Goal: Check status: Check status

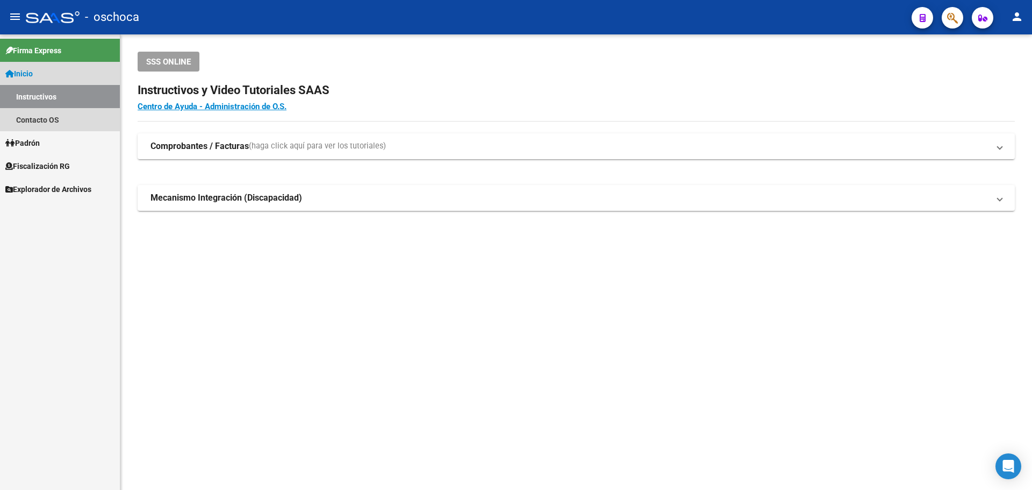
click at [26, 71] on span "Inicio" at bounding box center [18, 74] width 27 height 12
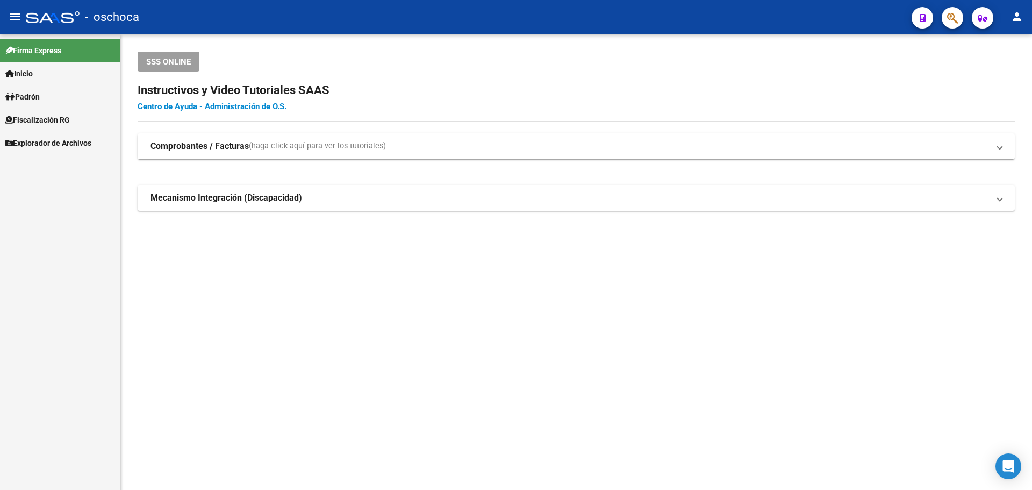
click at [31, 73] on span "Inicio" at bounding box center [18, 74] width 27 height 12
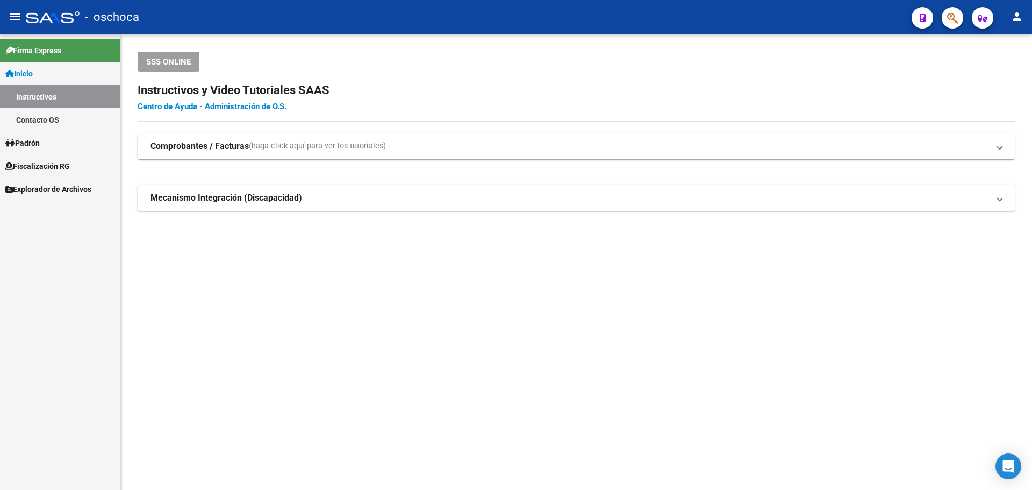
click at [54, 121] on link "Contacto OS" at bounding box center [60, 119] width 120 height 23
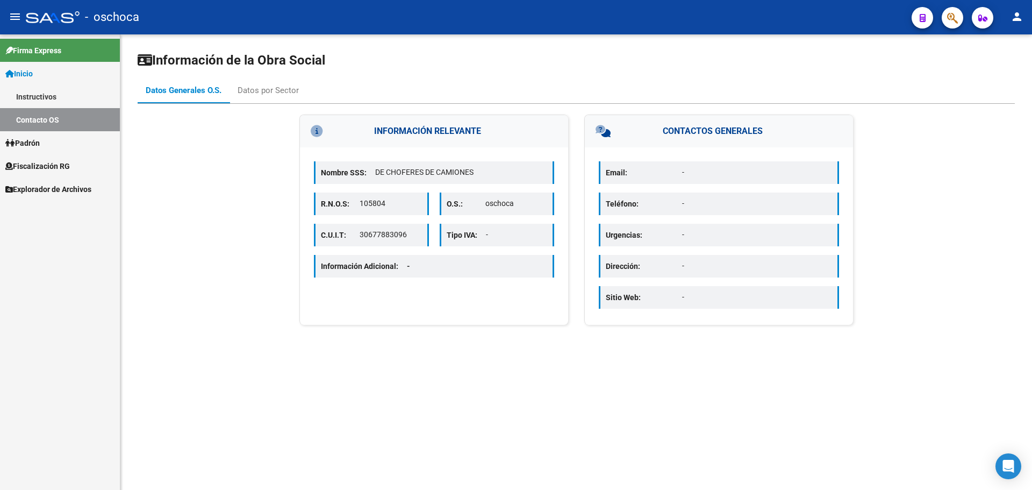
click at [38, 163] on span "Fiscalización RG" at bounding box center [37, 166] width 64 height 12
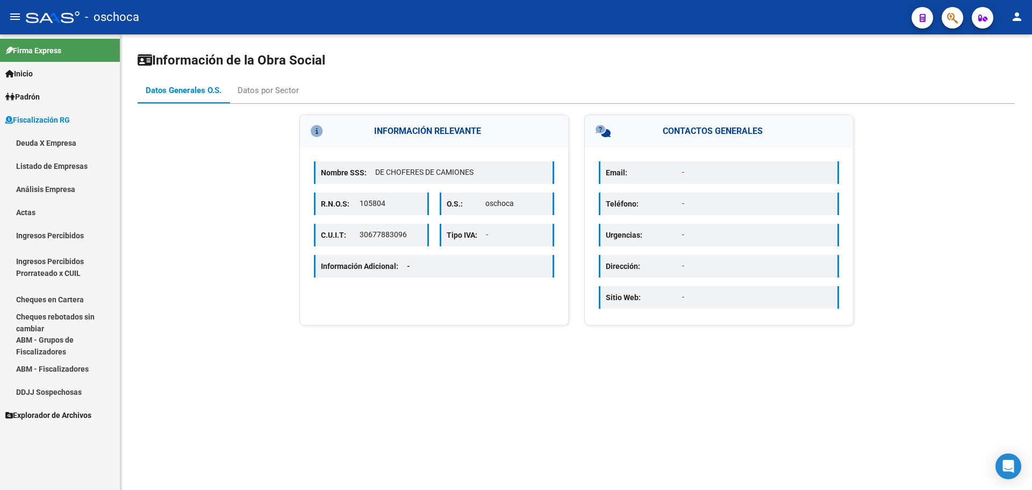
click at [53, 142] on link "Deuda X Empresa" at bounding box center [60, 142] width 120 height 23
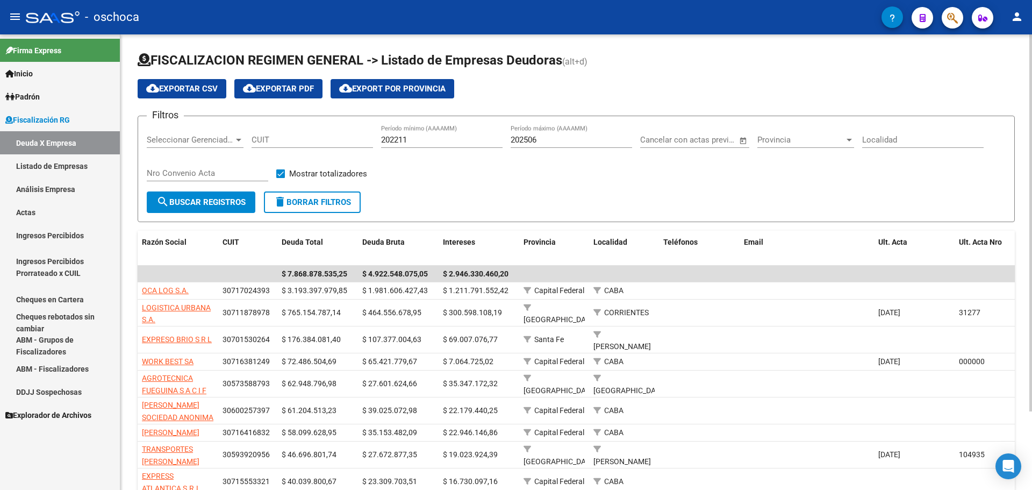
click at [163, 139] on span "Seleccionar Gerenciador" at bounding box center [190, 140] width 87 height 10
type input "135346901"
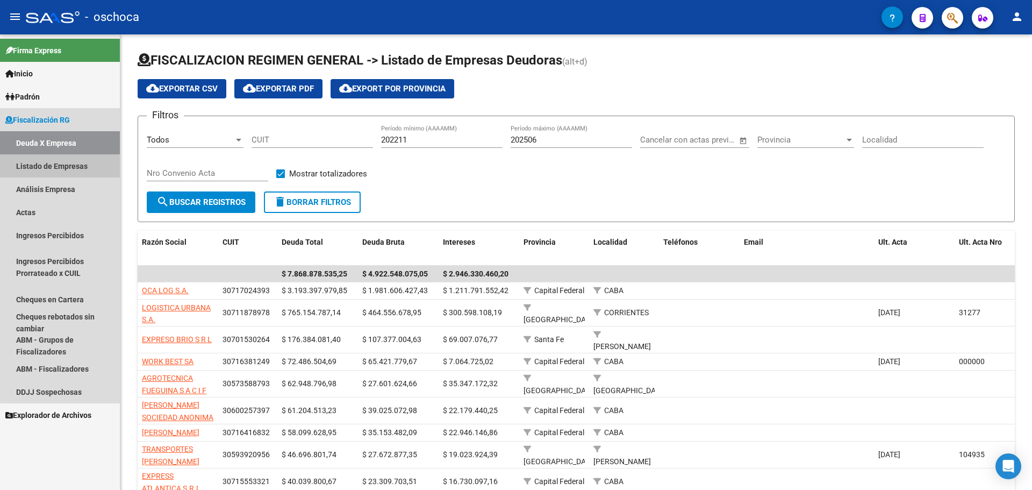
click at [63, 163] on link "Listado de Empresas" at bounding box center [60, 165] width 120 height 23
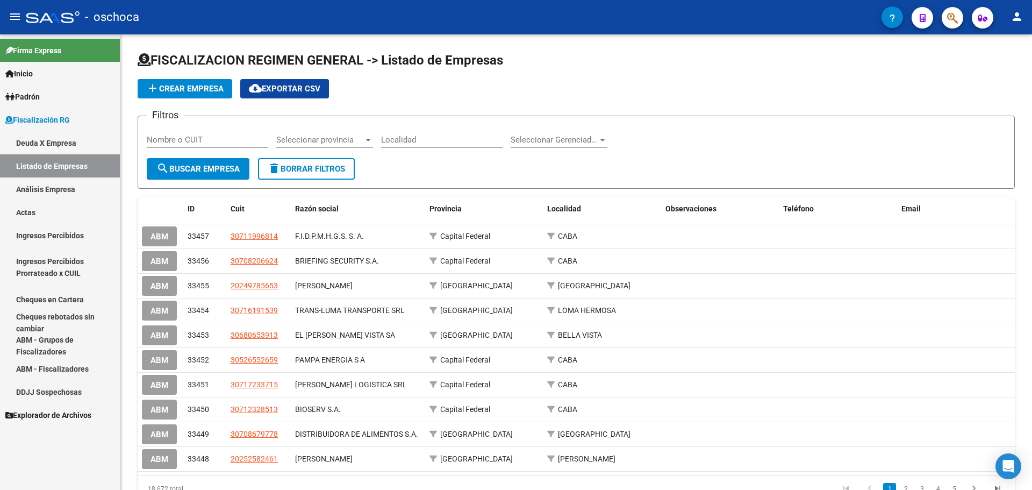
click at [40, 74] on link "Inicio" at bounding box center [60, 73] width 120 height 23
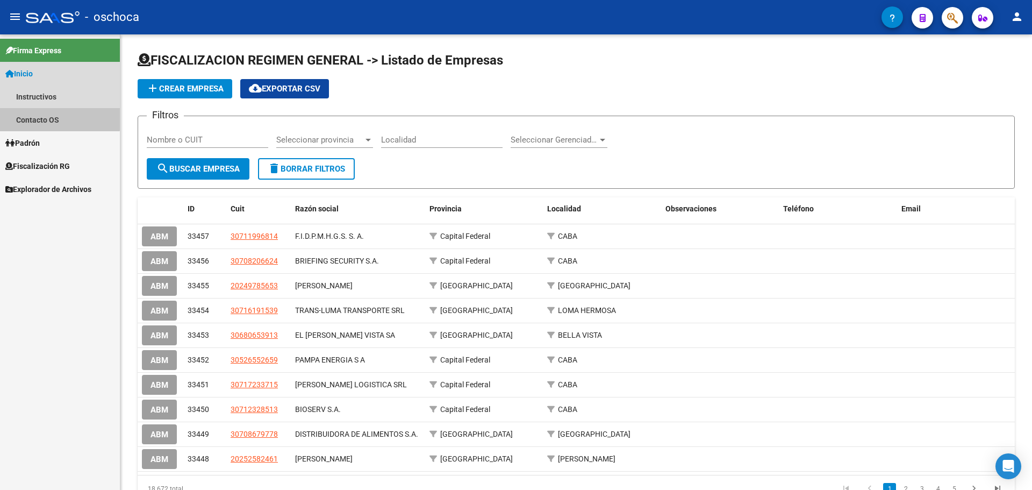
click at [39, 117] on link "Contacto OS" at bounding box center [60, 119] width 120 height 23
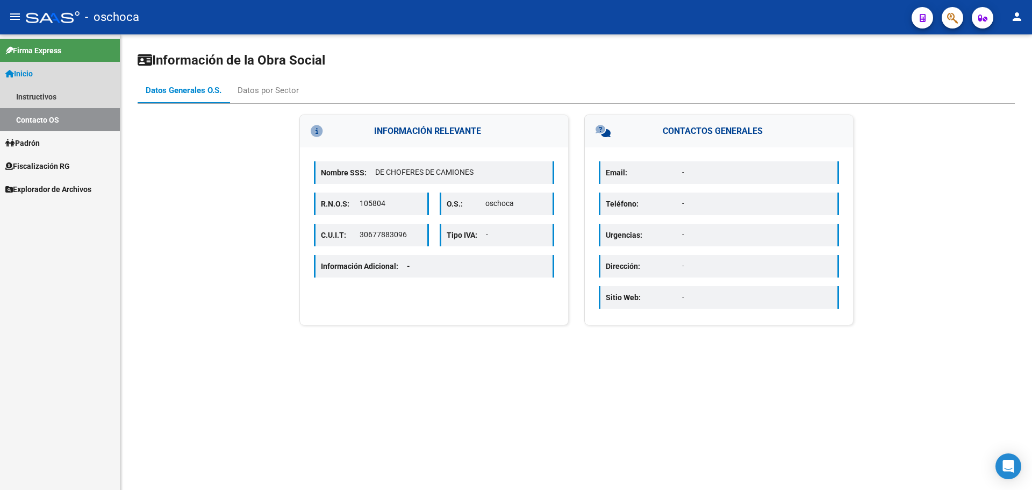
click at [27, 72] on span "Inicio" at bounding box center [18, 74] width 27 height 12
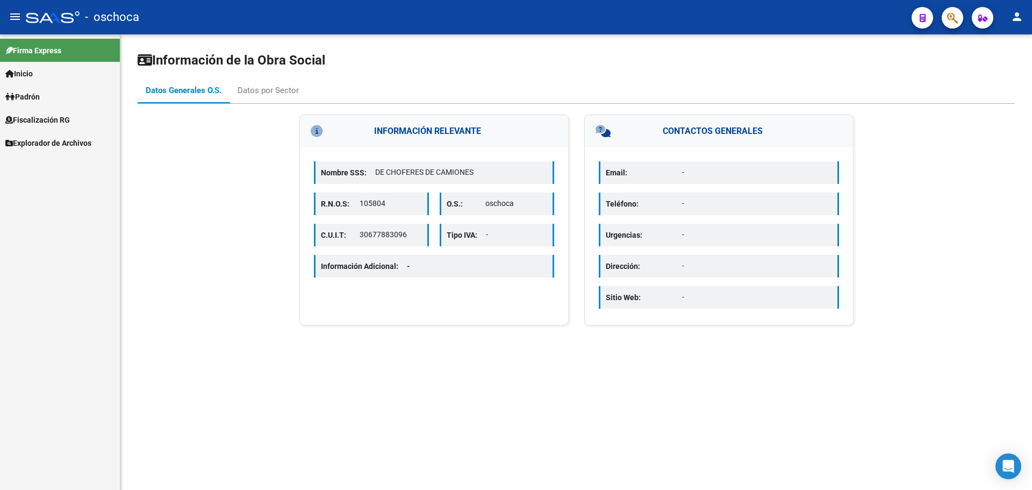
click at [33, 75] on span "Inicio" at bounding box center [18, 74] width 27 height 12
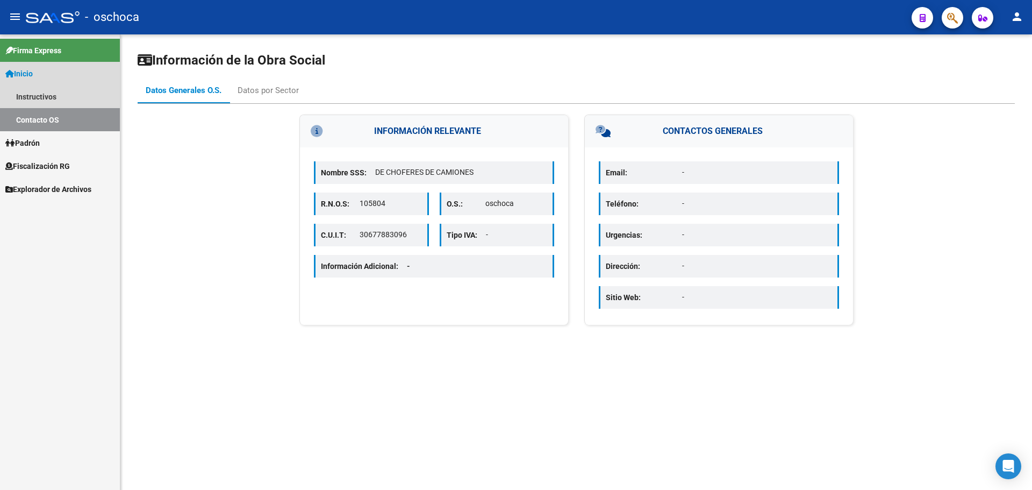
click at [33, 73] on span "Inicio" at bounding box center [18, 74] width 27 height 12
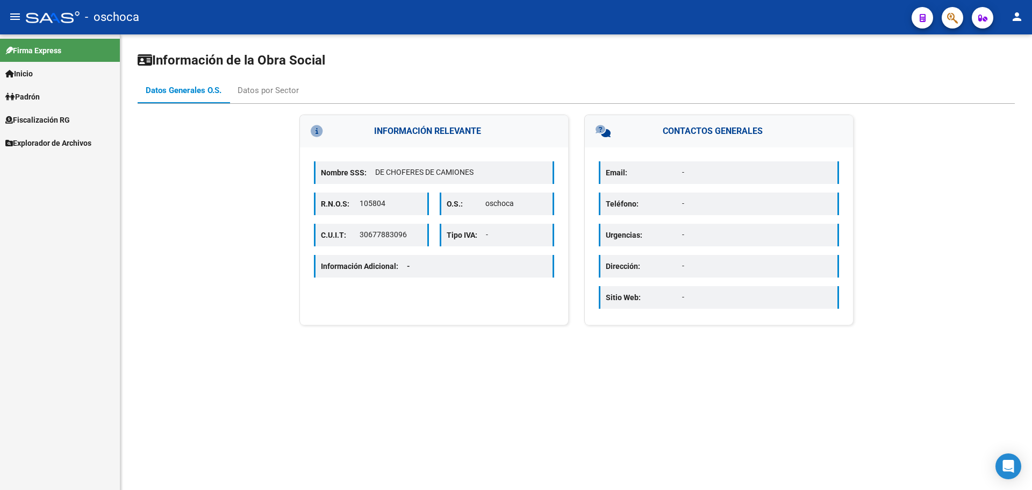
click at [32, 71] on span "Inicio" at bounding box center [18, 74] width 27 height 12
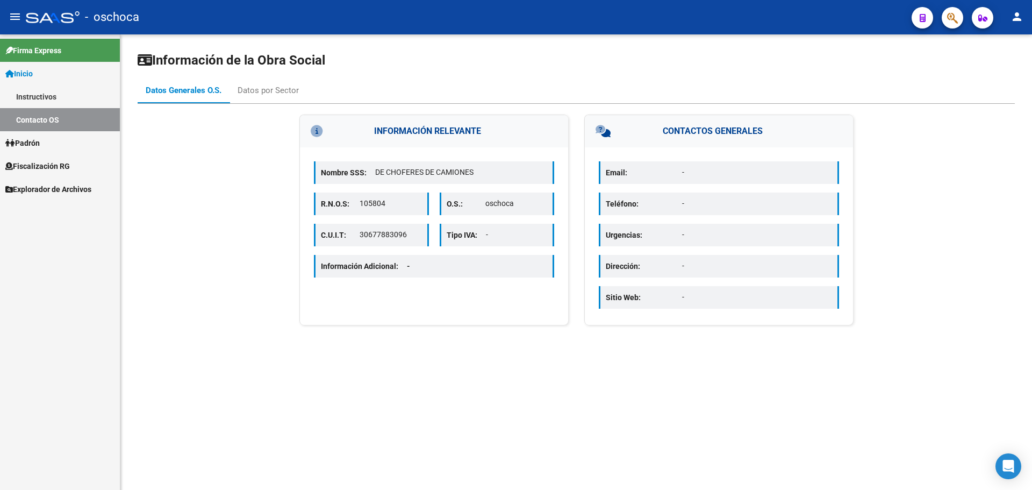
click at [27, 98] on link "Instructivos" at bounding box center [60, 96] width 120 height 23
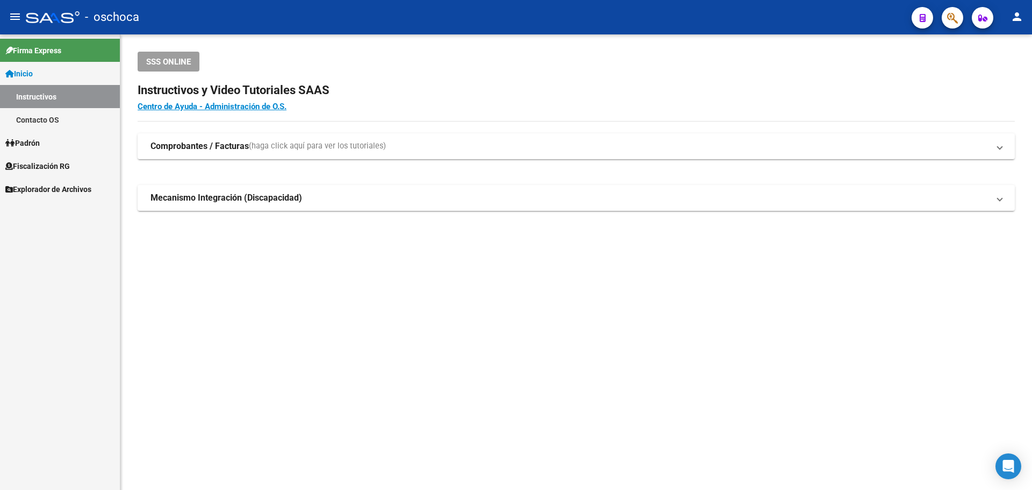
click at [40, 20] on div at bounding box center [53, 17] width 54 height 12
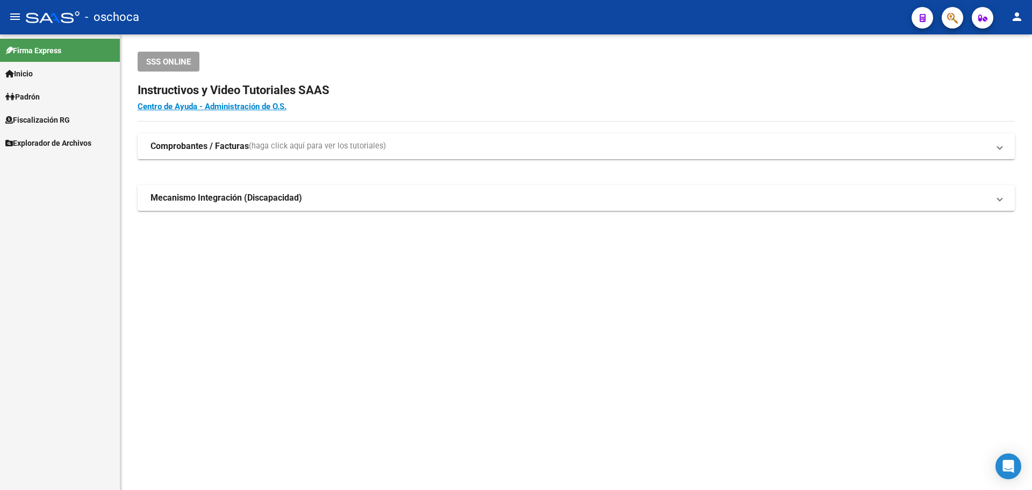
click at [14, 15] on mat-icon "menu" at bounding box center [15, 16] width 13 height 13
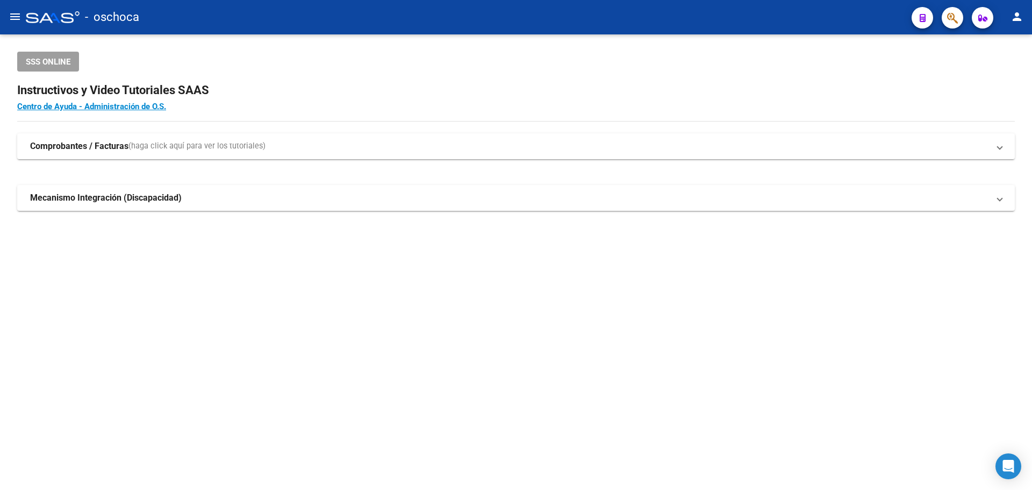
click at [15, 17] on mat-icon "menu" at bounding box center [15, 16] width 13 height 13
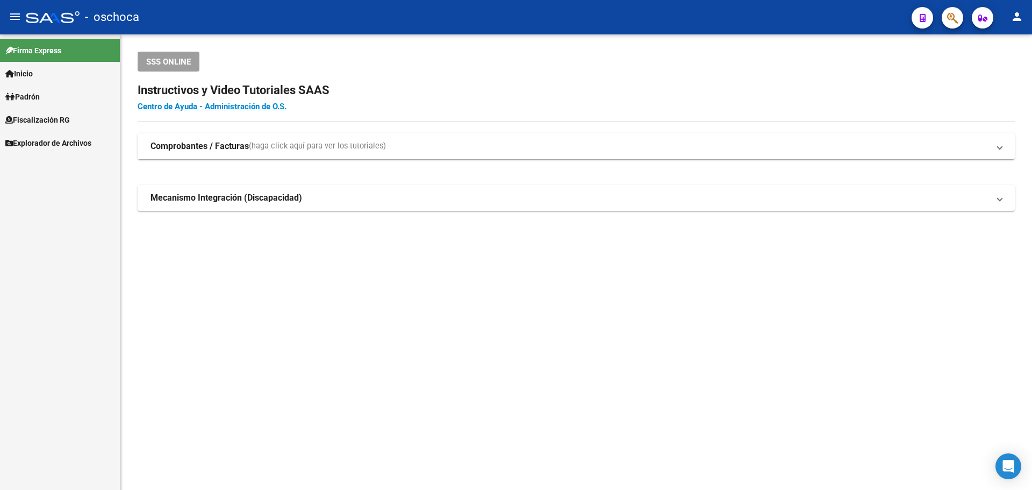
click at [27, 98] on span "Padrón" at bounding box center [22, 97] width 34 height 12
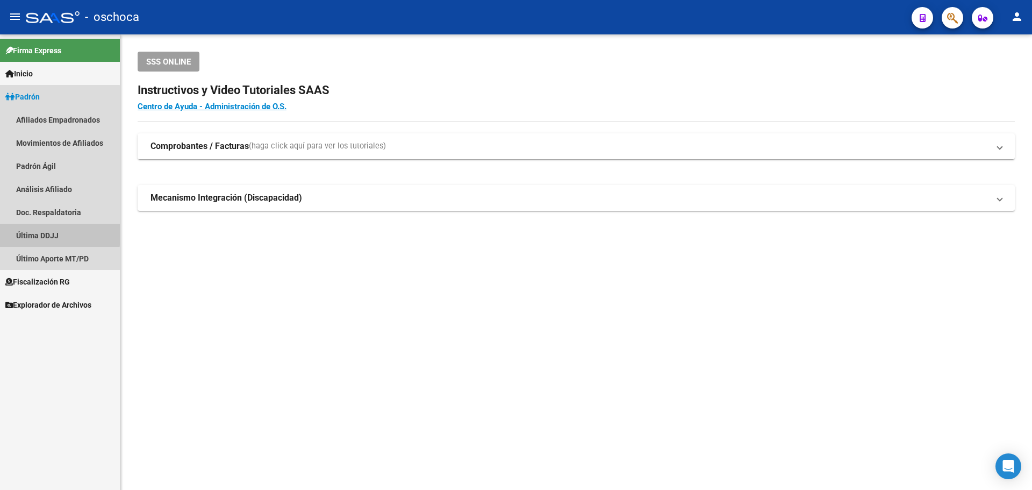
click at [48, 233] on link "Última DDJJ" at bounding box center [60, 235] width 120 height 23
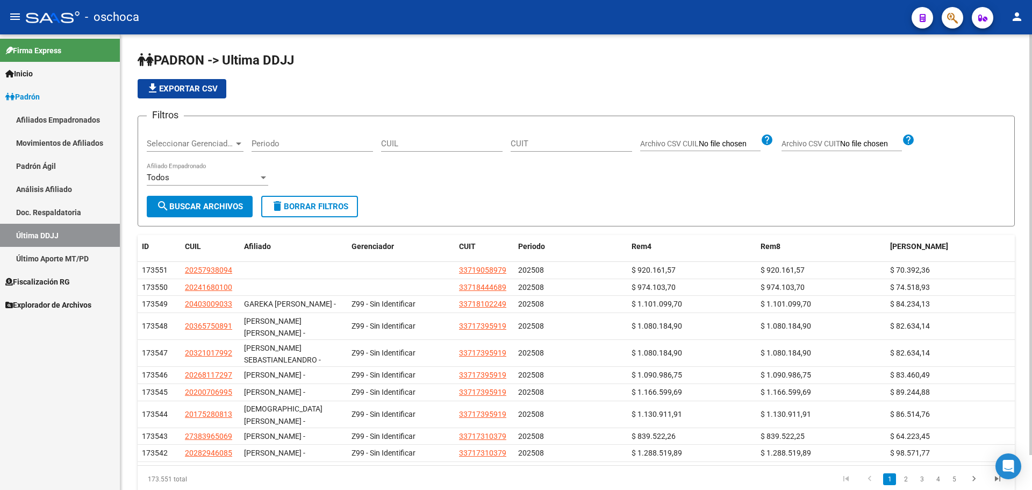
click at [166, 138] on div "Seleccionar Gerenciador Seleccionar Gerenciador" at bounding box center [195, 139] width 97 height 23
type input "135346901"
click at [28, 73] on span "Inicio" at bounding box center [18, 74] width 27 height 12
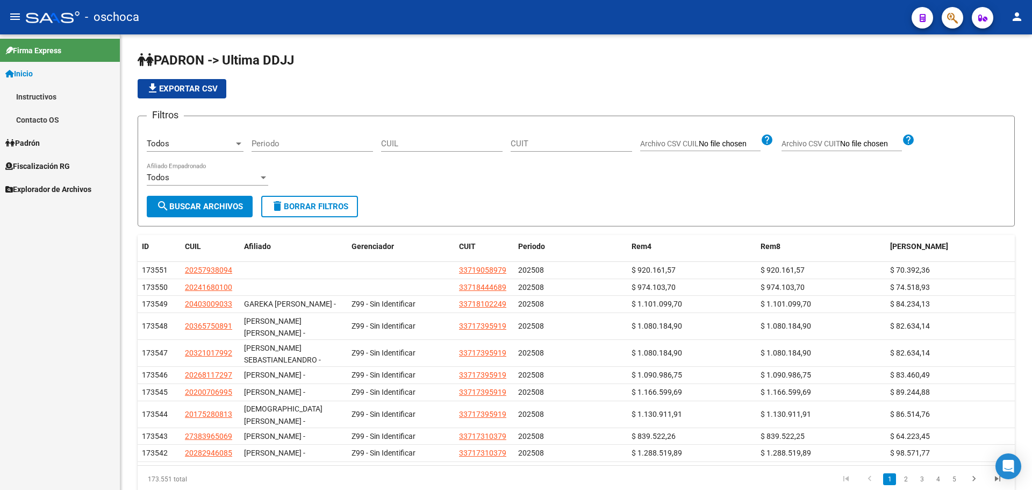
click at [31, 70] on span "Inicio" at bounding box center [18, 74] width 27 height 12
click at [33, 70] on span "Inicio" at bounding box center [18, 74] width 27 height 12
click at [57, 116] on link "Contacto OS" at bounding box center [60, 119] width 120 height 23
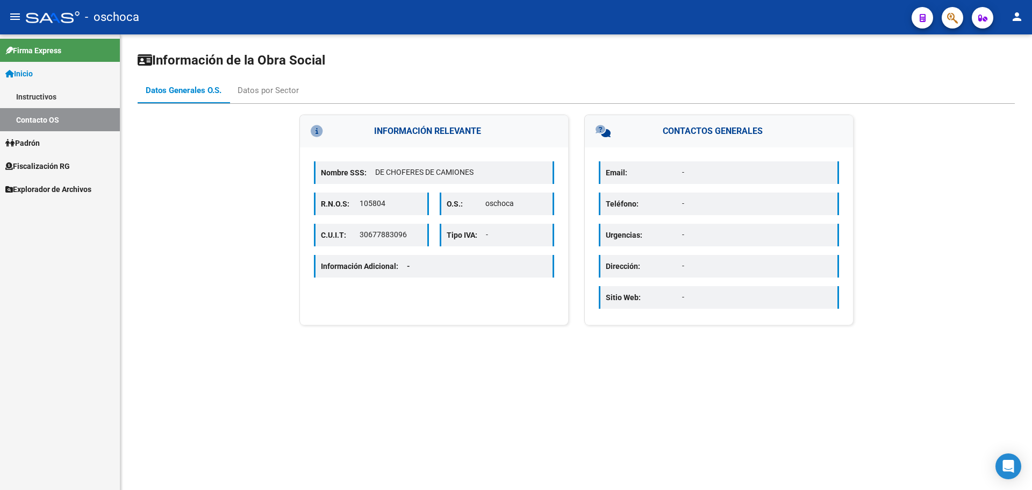
click at [26, 70] on span "Inicio" at bounding box center [18, 74] width 27 height 12
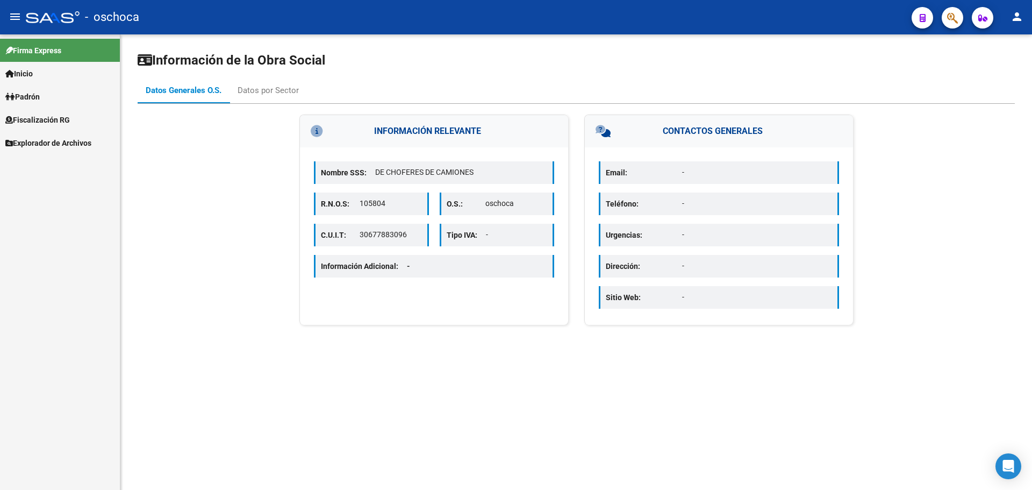
click at [40, 96] on span "Padrón" at bounding box center [22, 97] width 34 height 12
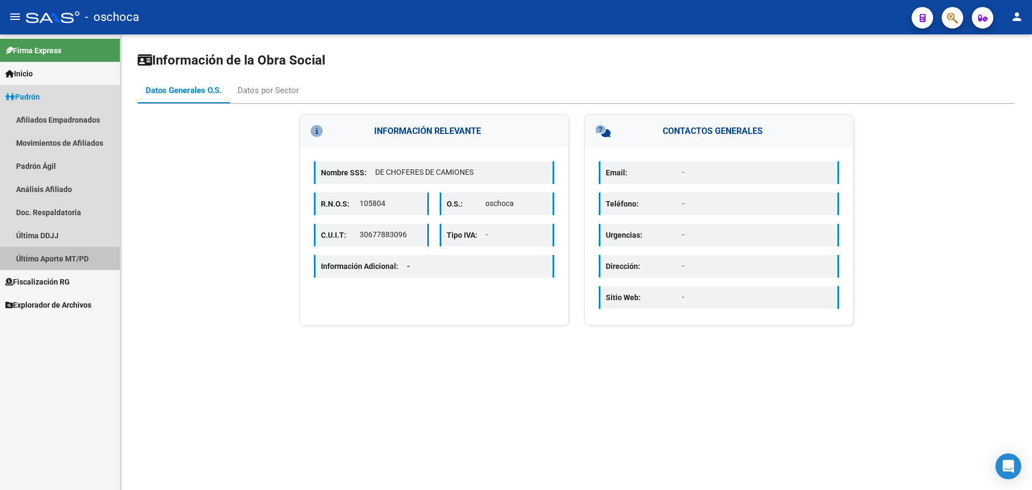
click at [44, 261] on link "Último Aporte MT/PD" at bounding box center [60, 258] width 120 height 23
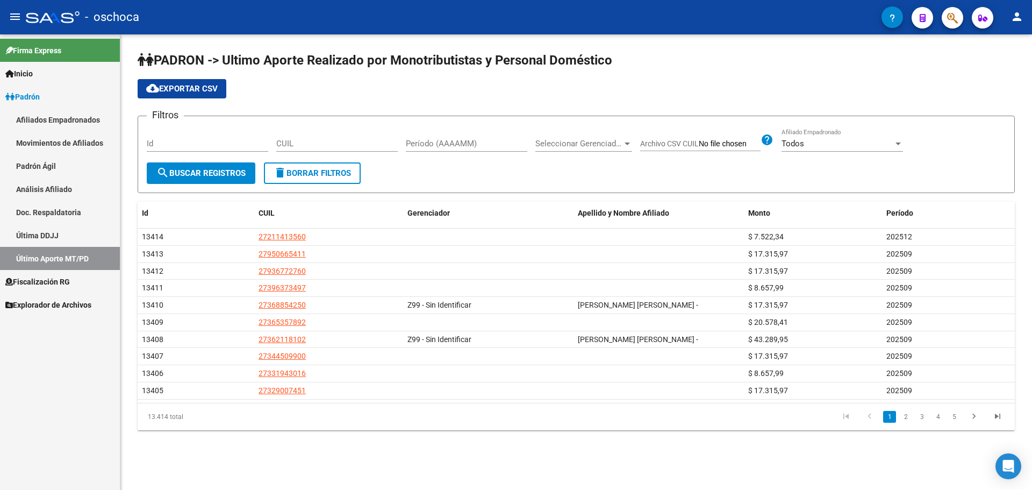
click at [156, 145] on input "Id" at bounding box center [207, 144] width 121 height 10
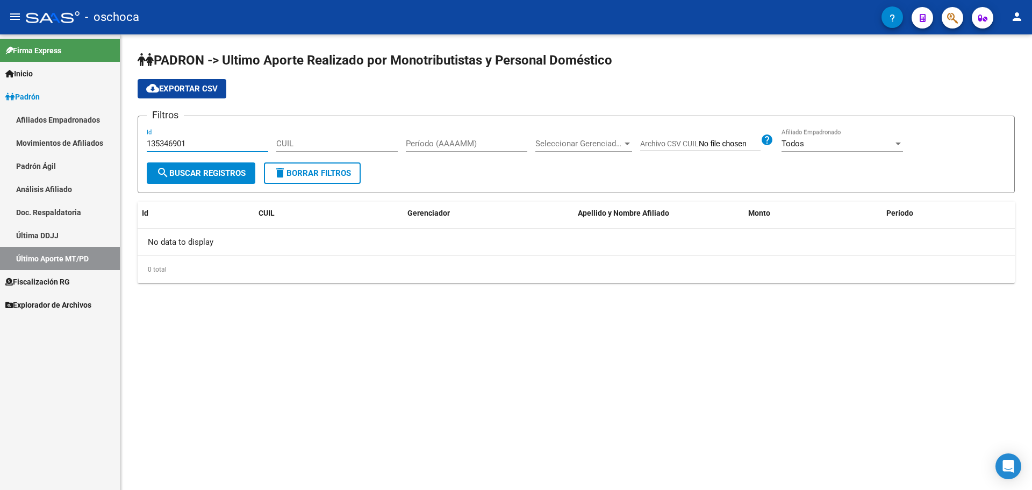
type input "135346901"
click at [54, 181] on link "Análisis Afiliado" at bounding box center [60, 188] width 120 height 23
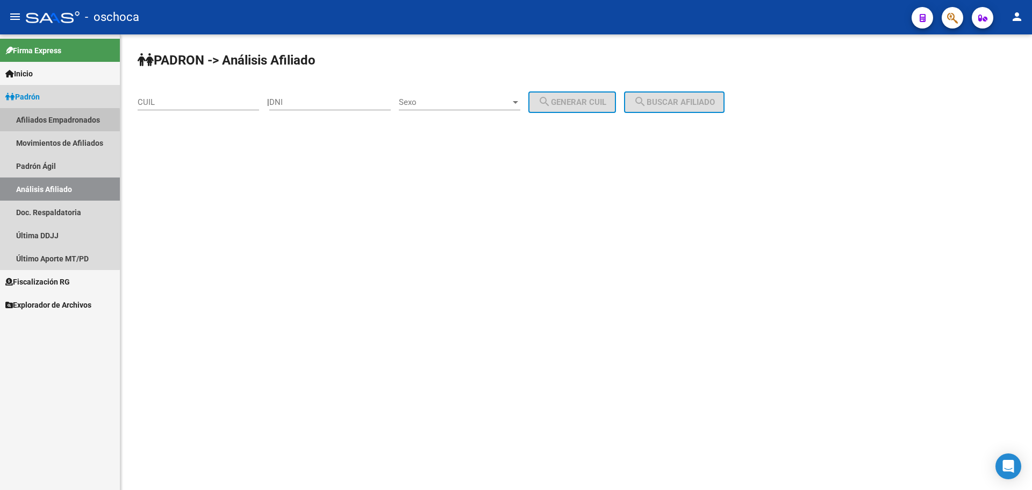
click at [35, 123] on link "Afiliados Empadronados" at bounding box center [60, 119] width 120 height 23
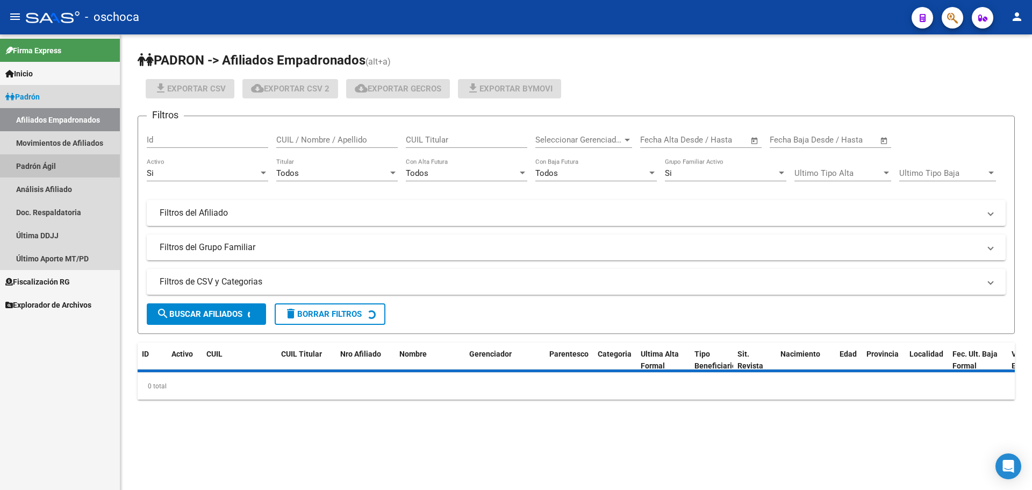
click at [35, 164] on link "Padrón Ágil" at bounding box center [60, 165] width 120 height 23
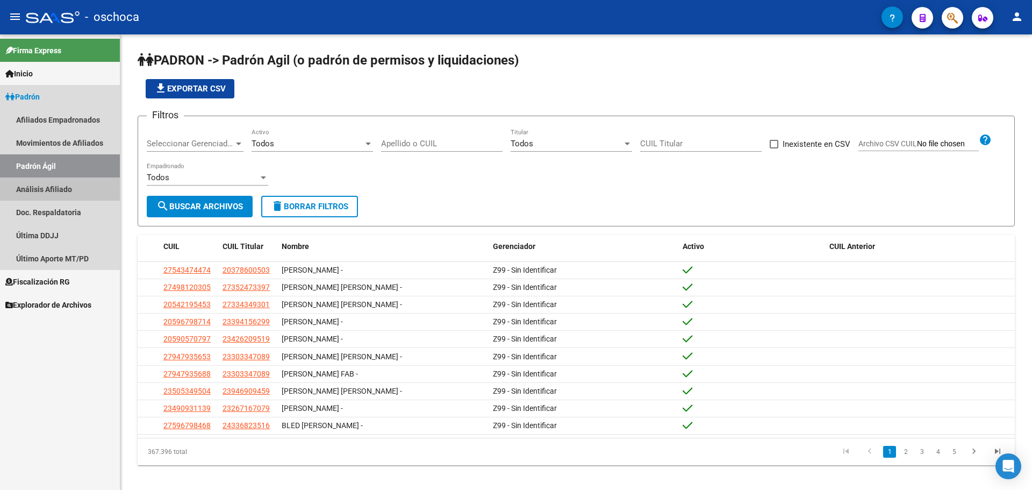
click at [34, 191] on link "Análisis Afiliado" at bounding box center [60, 188] width 120 height 23
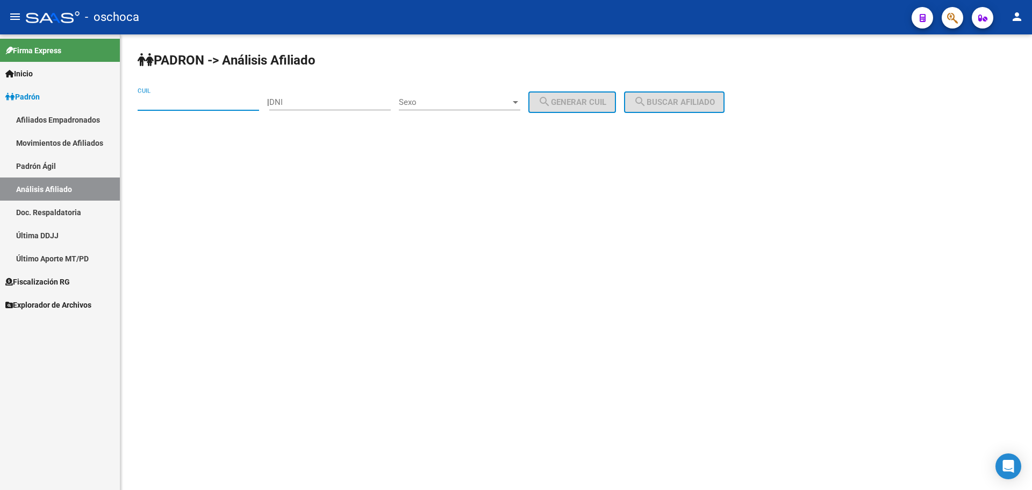
click at [149, 102] on input "CUIL" at bounding box center [198, 102] width 121 height 10
type input "23-27094933-9"
click at [293, 103] on input "DNI" at bounding box center [329, 102] width 121 height 10
type input "27094933"
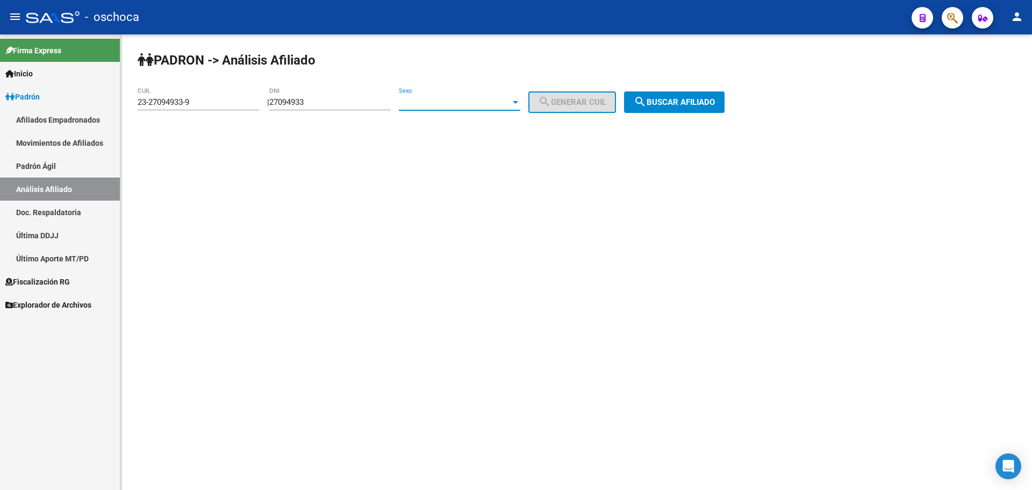
click at [503, 102] on span "Sexo" at bounding box center [455, 102] width 112 height 10
click at [429, 101] on span "Masculino" at bounding box center [471, 102] width 121 height 24
click at [678, 101] on span "search Buscar afiliado" at bounding box center [674, 102] width 81 height 10
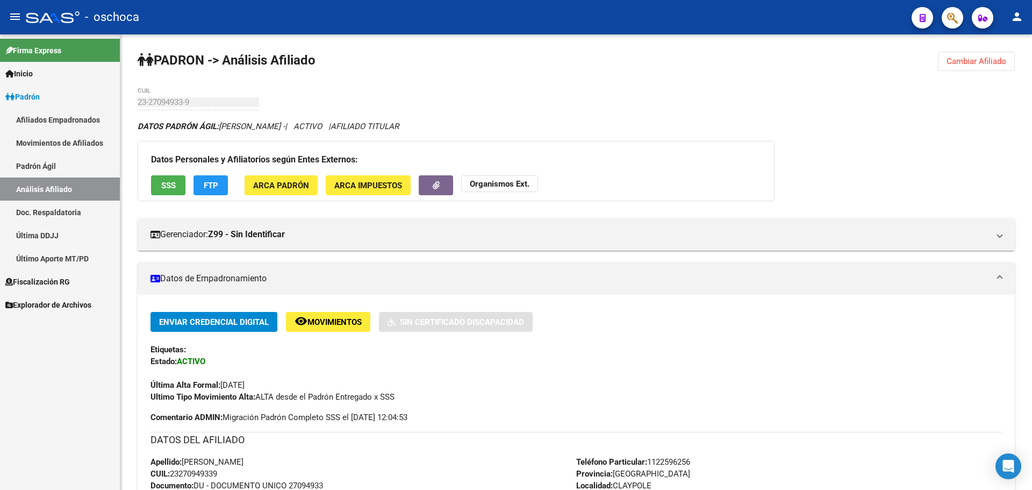
click at [36, 117] on link "Afiliados Empadronados" at bounding box center [60, 119] width 120 height 23
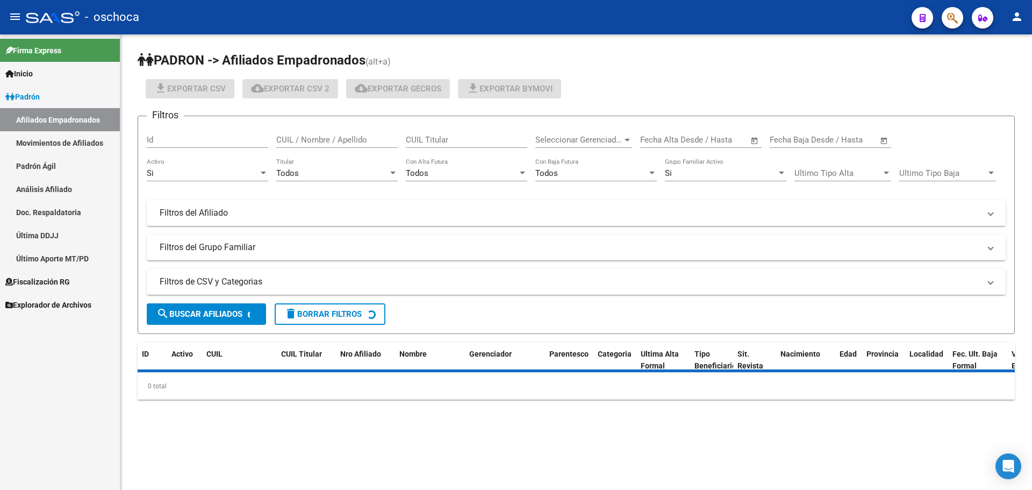
click at [26, 73] on span "Inicio" at bounding box center [18, 74] width 27 height 12
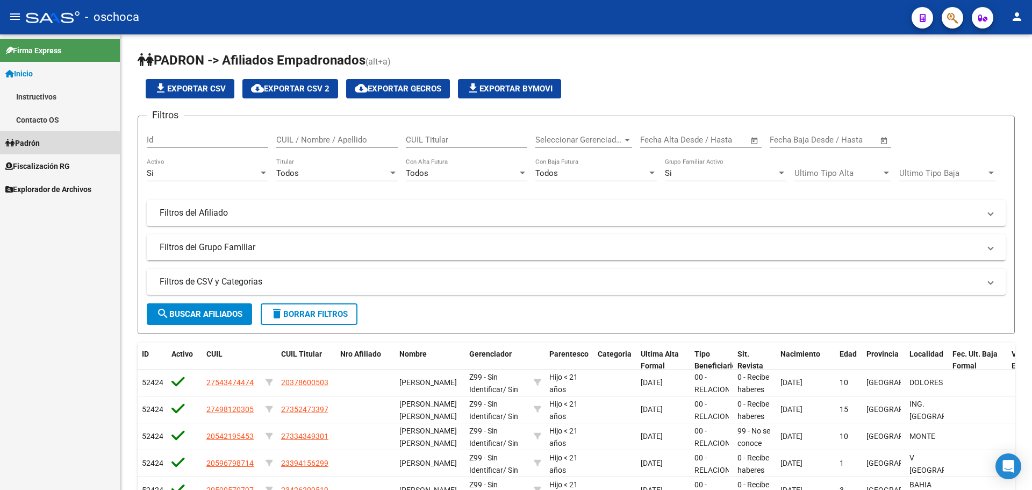
click at [40, 145] on span "Padrón" at bounding box center [22, 143] width 34 height 12
